Goal: Obtain resource: Obtain resource

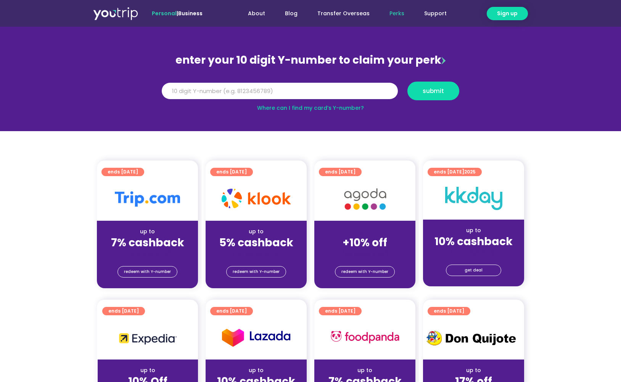
scroll to position [58, 0]
click at [260, 270] on span "redeem with Y-number" at bounding box center [256, 271] width 47 height 11
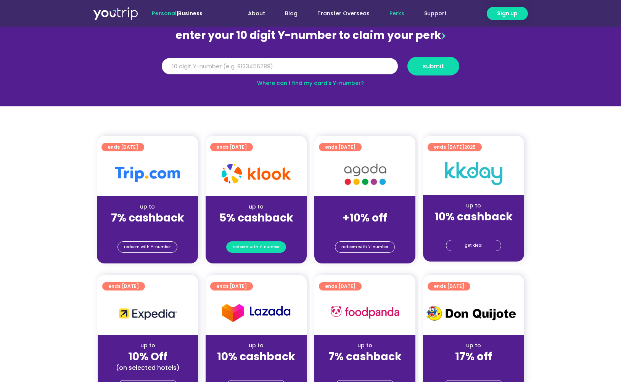
click at [264, 242] on span "redeem with Y-number" at bounding box center [256, 247] width 47 height 11
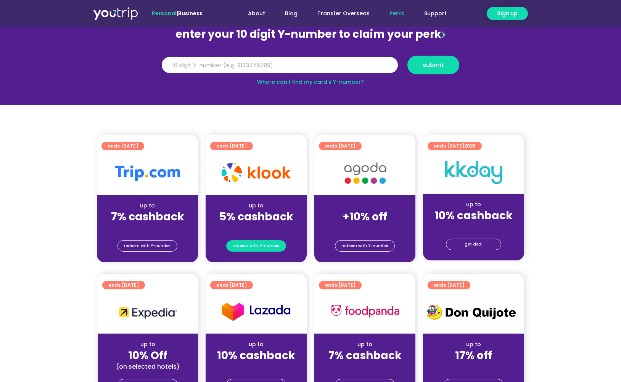
click at [268, 246] on span "redeem with Y-number" at bounding box center [256, 246] width 47 height 11
click at [316, 69] on input "Y Number" at bounding box center [280, 65] width 236 height 17
click at [439, 66] on span "submit" at bounding box center [432, 65] width 21 height 6
click at [163, 96] on section "enter your 10 digit Y-number to claim your perk Y Number submit Where can I fin…" at bounding box center [310, 52] width 621 height 105
click at [170, 62] on input "Y Number" at bounding box center [280, 65] width 236 height 17
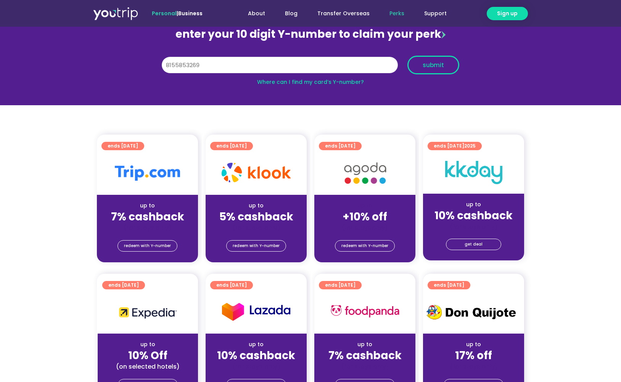
type input "8155853269"
click at [430, 64] on span "submit" at bounding box center [432, 65] width 21 height 6
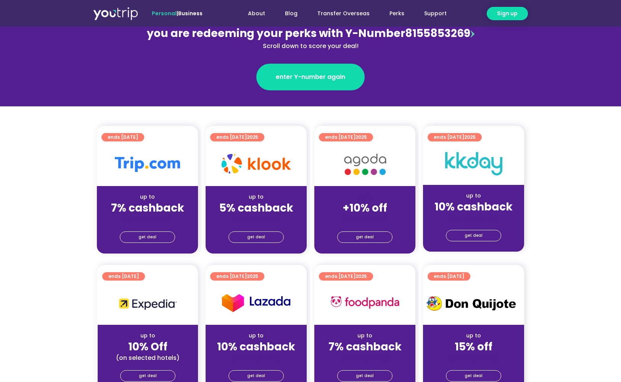
scroll to position [114, 0]
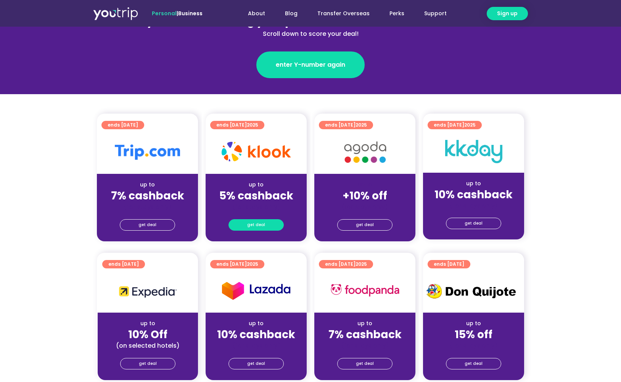
click at [262, 225] on span "get deal" at bounding box center [256, 225] width 18 height 11
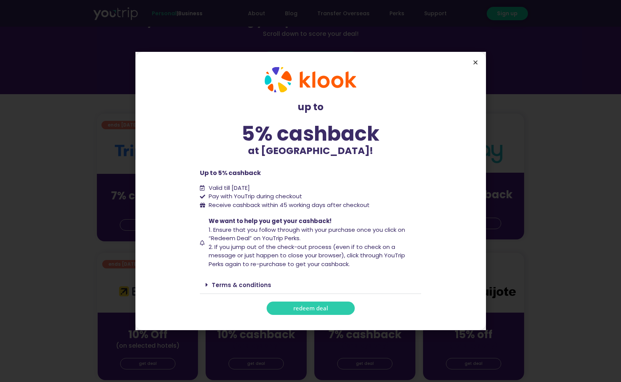
click at [475, 63] on icon "Close" at bounding box center [475, 62] width 6 height 6
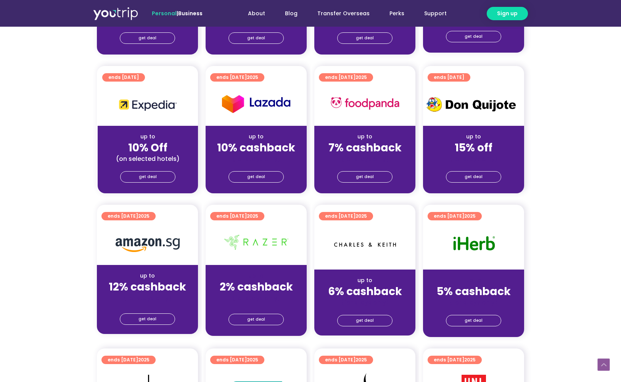
scroll to position [302, 0]
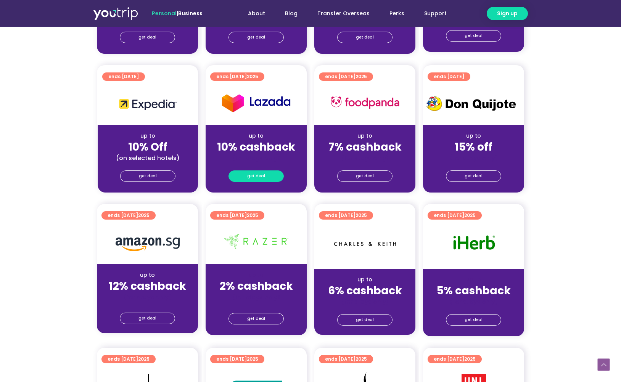
click at [260, 178] on span "get deal" at bounding box center [256, 176] width 18 height 11
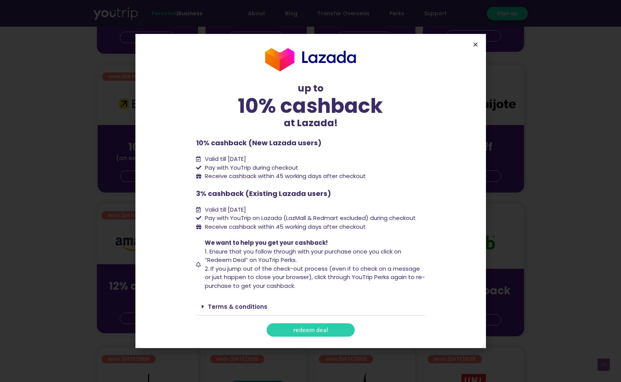
click at [472, 45] on icon "Close" at bounding box center [475, 45] width 6 height 6
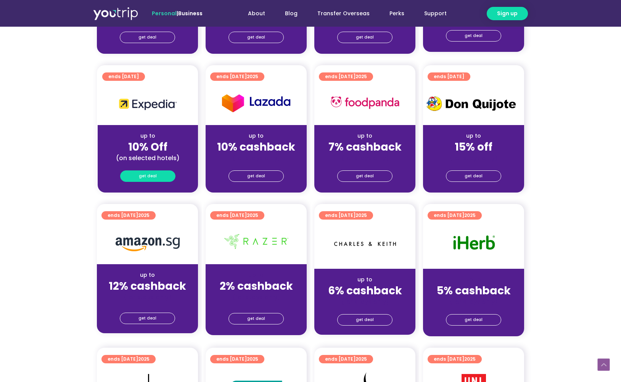
click at [140, 174] on span "get deal" at bounding box center [148, 176] width 18 height 11
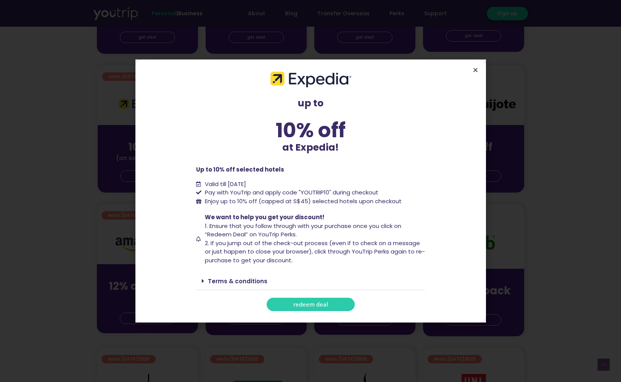
click at [476, 69] on icon "Close" at bounding box center [475, 70] width 6 height 6
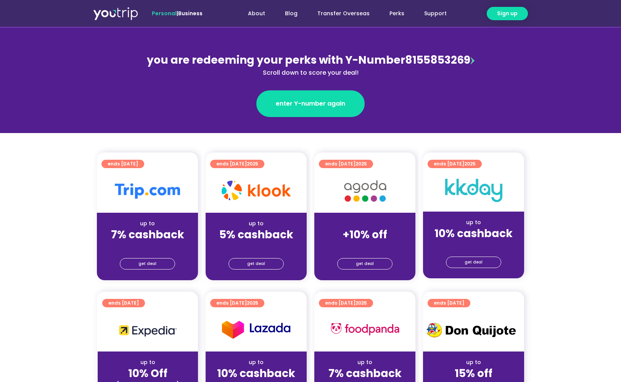
scroll to position [74, 0]
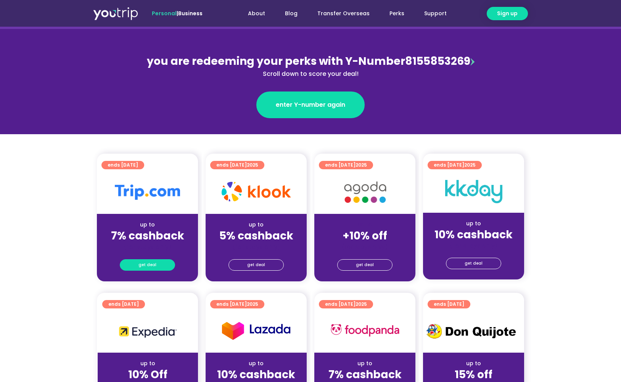
click at [154, 262] on span "get deal" at bounding box center [147, 265] width 18 height 11
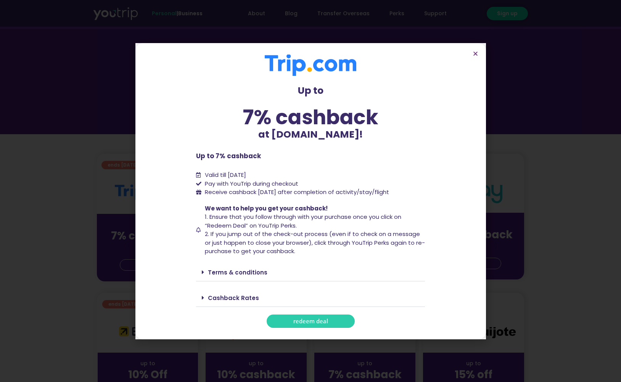
click at [247, 270] on link "Terms & conditions" at bounding box center [237, 272] width 59 height 8
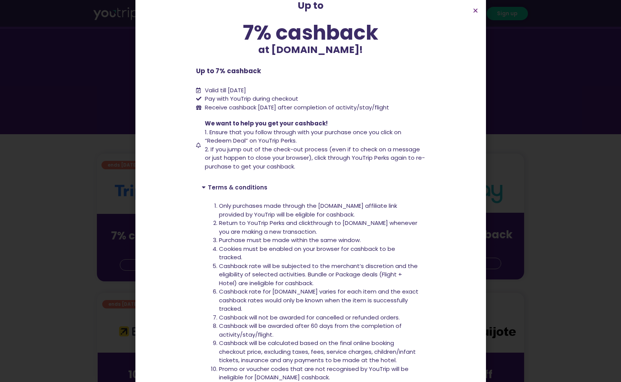
scroll to position [43, 0]
click at [228, 188] on div "Terms & conditions" at bounding box center [310, 187] width 229 height 18
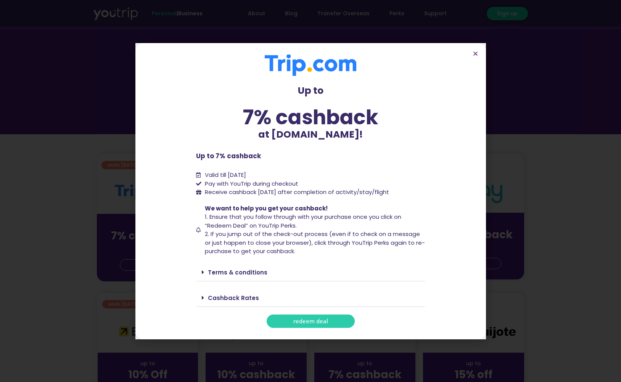
click at [236, 298] on link "Cashback Rates" at bounding box center [233, 298] width 51 height 8
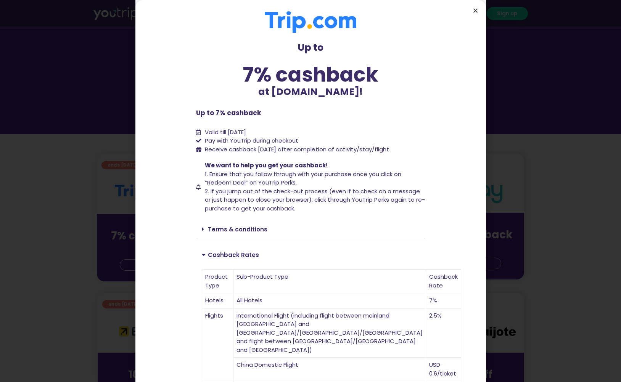
click at [474, 11] on icon "Close" at bounding box center [475, 11] width 6 height 6
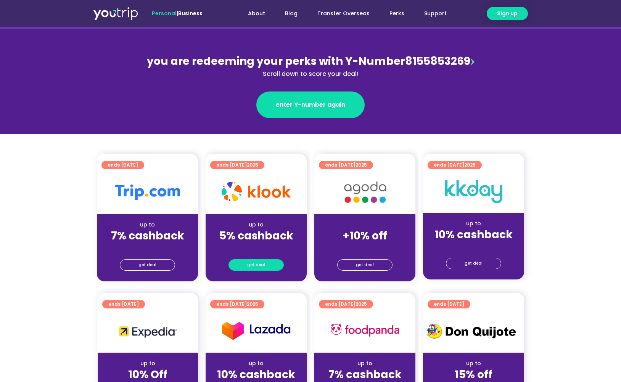
click at [261, 265] on span "get deal" at bounding box center [256, 265] width 18 height 11
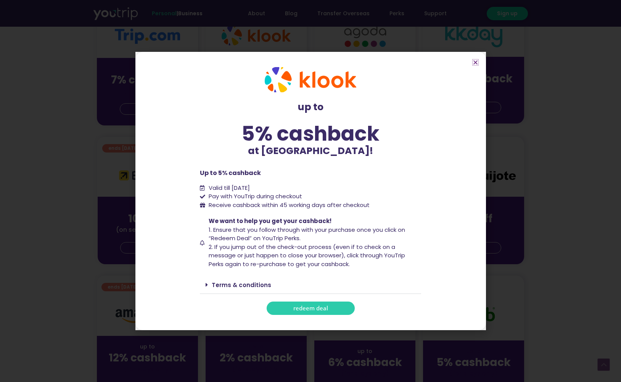
scroll to position [231, 0]
click at [222, 285] on link "Terms & conditions" at bounding box center [241, 285] width 59 height 8
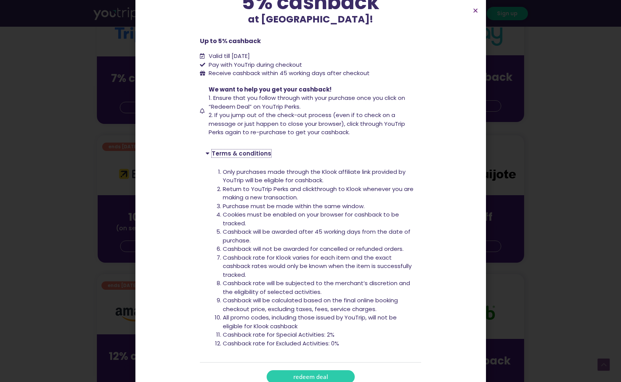
scroll to position [78, 0]
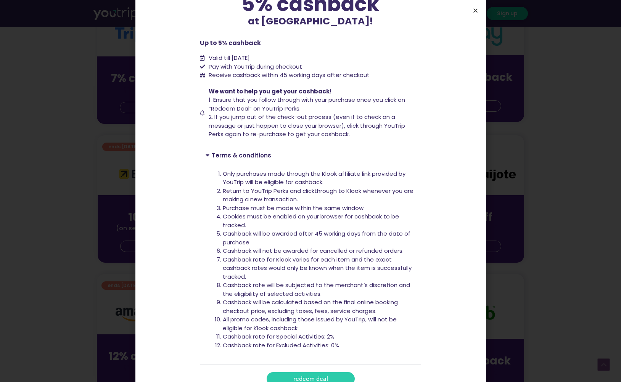
click at [473, 11] on icon "Close" at bounding box center [475, 11] width 6 height 6
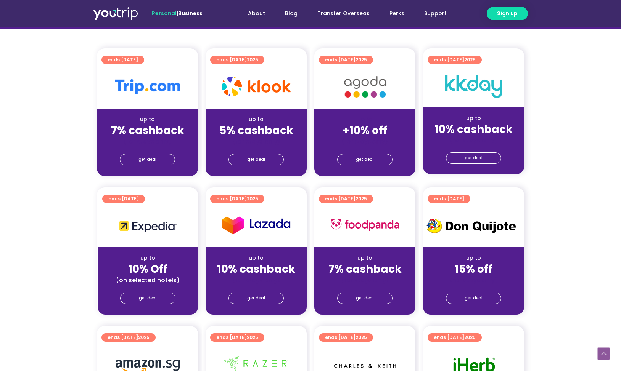
scroll to position [177, 0]
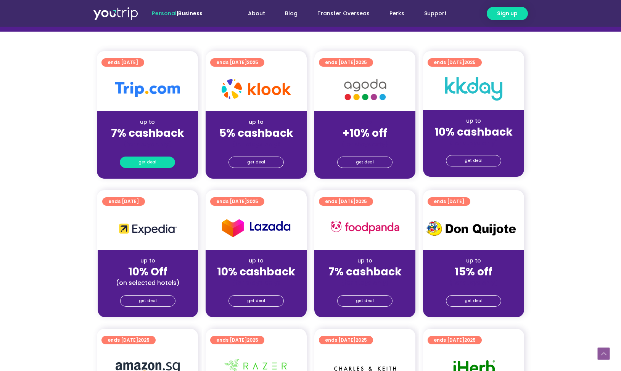
click at [156, 165] on link "get deal" at bounding box center [147, 162] width 55 height 11
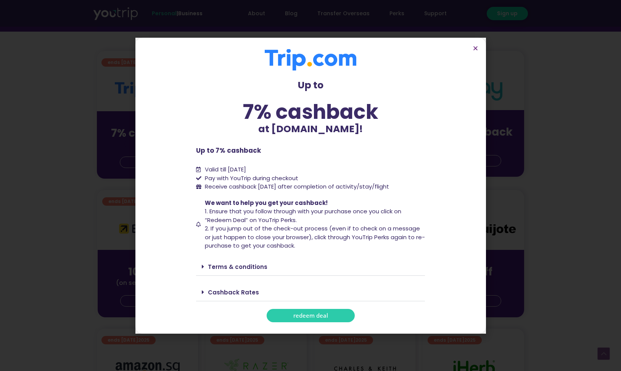
click at [316, 316] on span "redeem deal" at bounding box center [310, 316] width 35 height 6
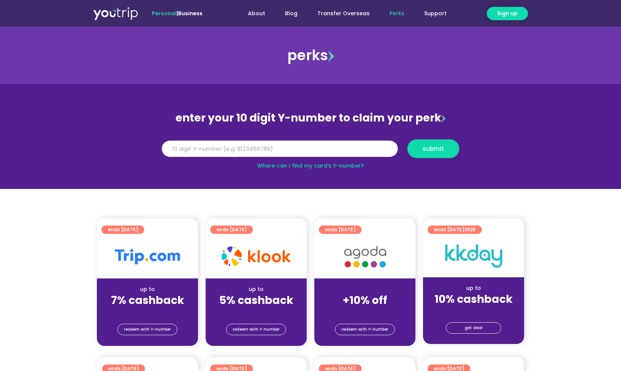
click at [207, 144] on input "Y Number" at bounding box center [280, 149] width 236 height 17
type input "8155853269"
click at [440, 152] on span "submit" at bounding box center [432, 149] width 21 height 6
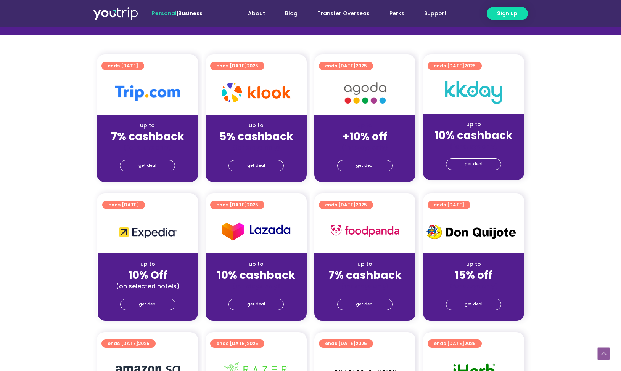
scroll to position [173, 0]
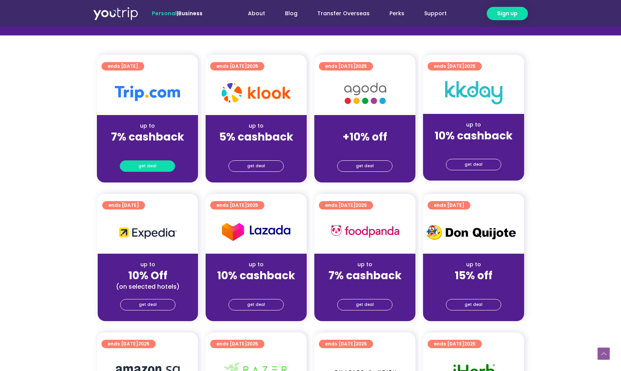
click at [157, 168] on link "get deal" at bounding box center [147, 165] width 55 height 11
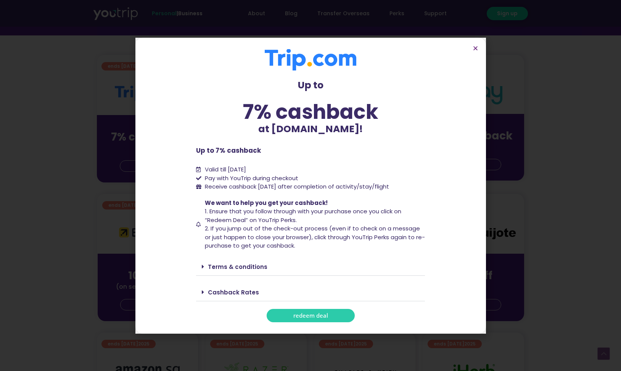
click at [318, 315] on span "redeem deal" at bounding box center [310, 316] width 35 height 6
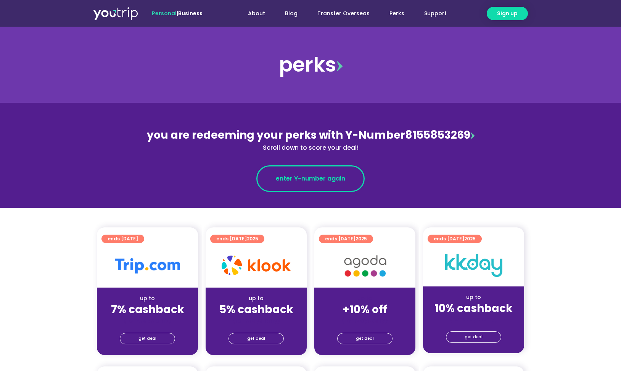
click at [300, 179] on span "enter Y-number again" at bounding box center [310, 178] width 69 height 9
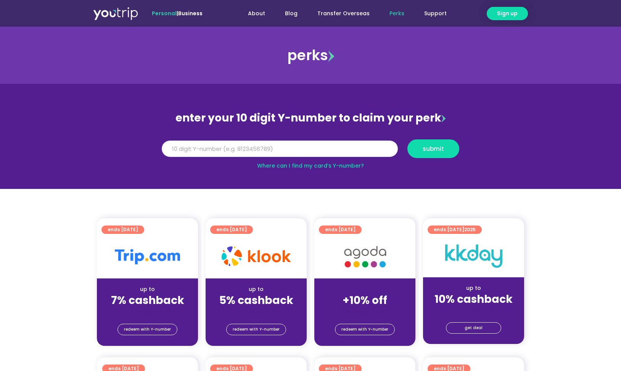
click at [284, 152] on input "Y Number" at bounding box center [280, 149] width 236 height 17
type input "8155853269"
click at [451, 146] on span "submit" at bounding box center [433, 149] width 39 height 6
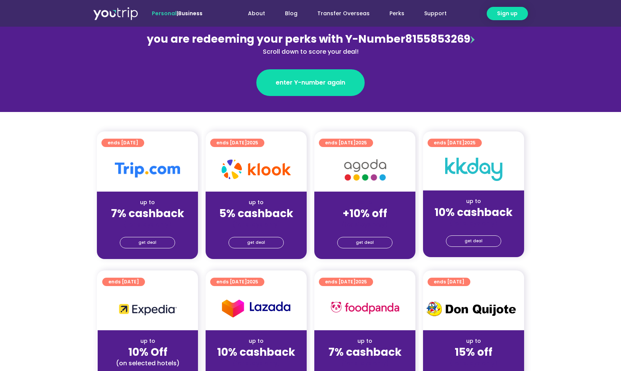
scroll to position [96, 0]
click at [155, 241] on span "get deal" at bounding box center [147, 242] width 18 height 11
